Goal: Information Seeking & Learning: Learn about a topic

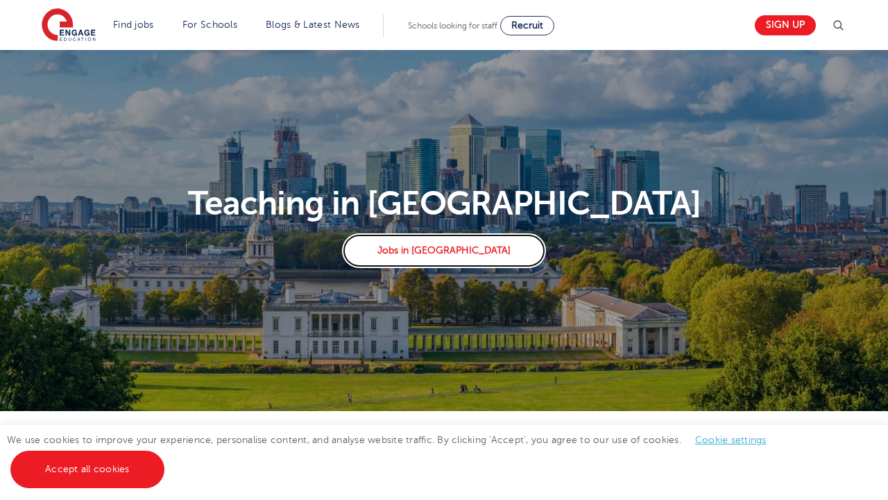
click at [447, 253] on link "Jobs in London" at bounding box center [443, 250] width 203 height 35
click at [125, 24] on link "Find jobs" at bounding box center [133, 24] width 41 height 10
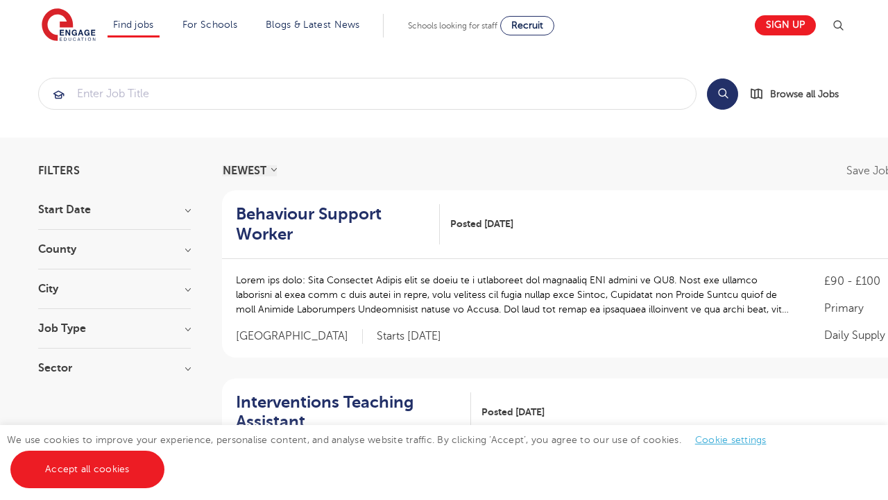
click at [0, 0] on link "Jobs by subject" at bounding box center [0, 0] width 0 height 0
click at [0, 0] on link "All jobs" at bounding box center [0, 0] width 0 height 0
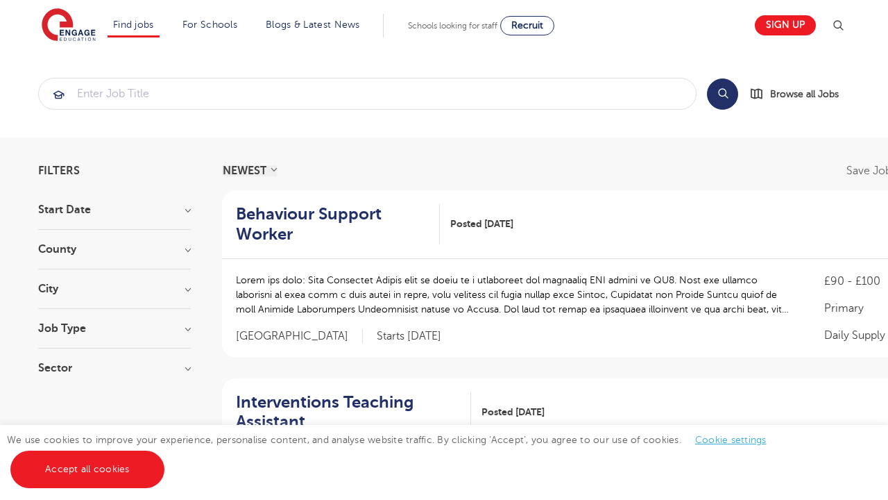
click at [799, 96] on span "Browse all Jobs" at bounding box center [804, 94] width 69 height 16
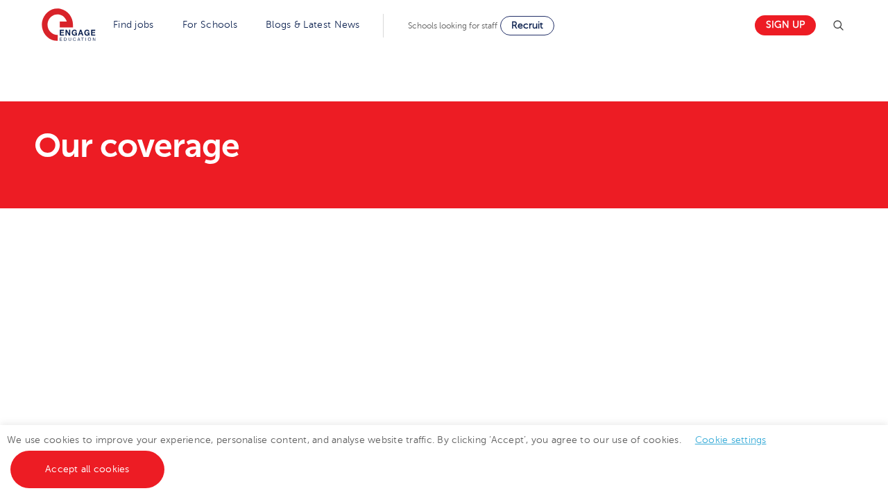
click at [129, 24] on link "Find jobs" at bounding box center [133, 24] width 41 height 10
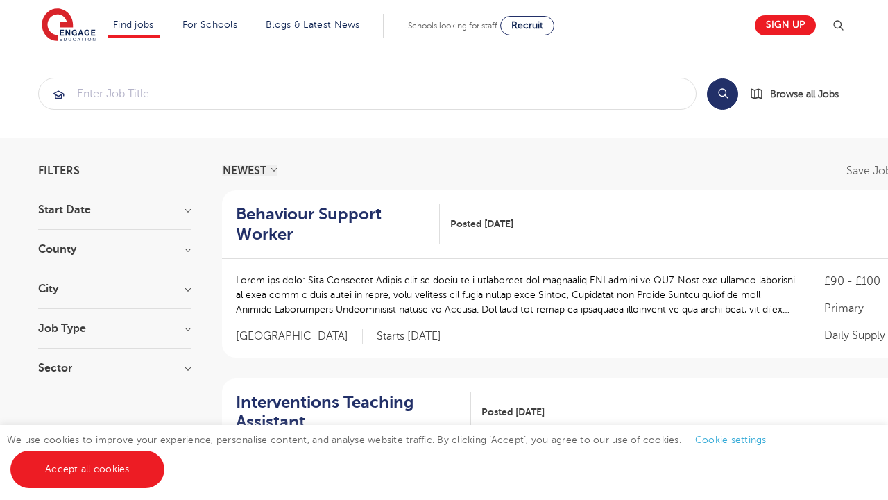
click at [0, 0] on link "Primary school roles" at bounding box center [0, 0] width 0 height 0
